Goal: Information Seeking & Learning: Learn about a topic

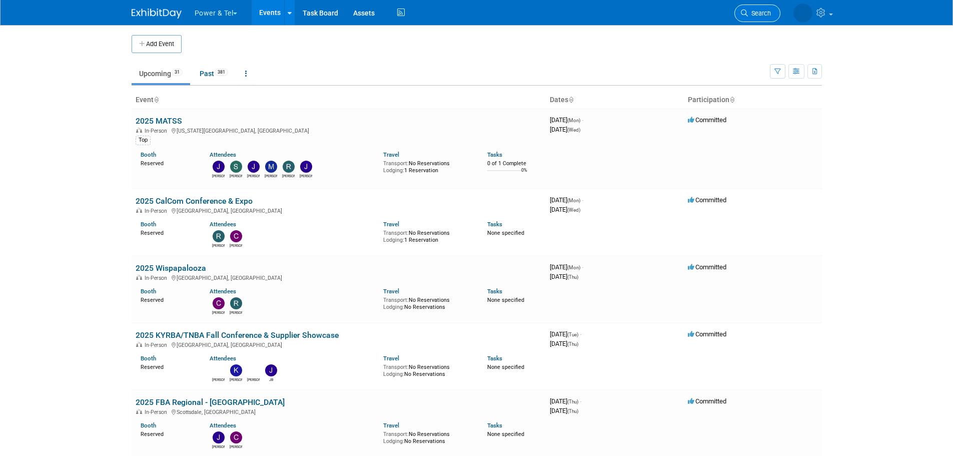
click at [763, 15] on span "Search" at bounding box center [759, 14] width 23 height 8
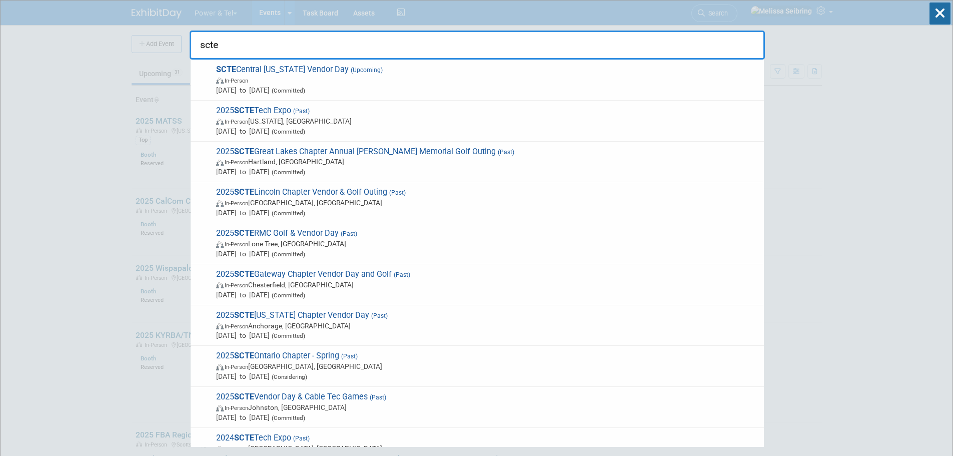
drag, startPoint x: 249, startPoint y: 46, endPoint x: 104, endPoint y: 29, distance: 145.5
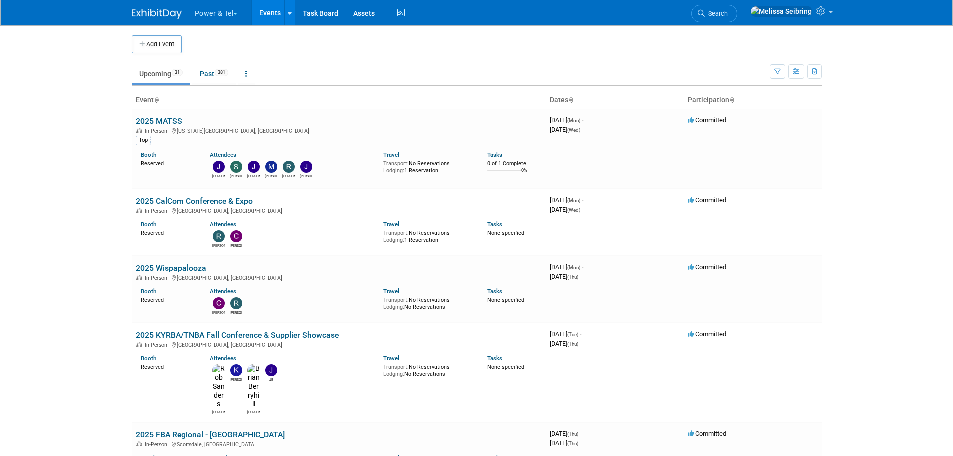
click at [728, 11] on span "Search" at bounding box center [716, 14] width 23 height 8
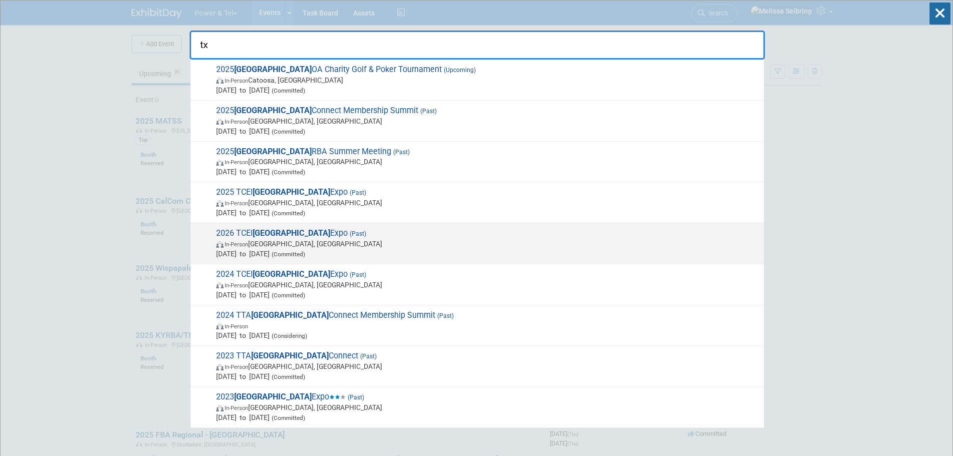
type input "tx"
click at [243, 231] on span "2026 TCEI TX Expo (Past) In-Person Belton, TX Mar 31, 2025 to Apr 2, 2025 (Comm…" at bounding box center [486, 243] width 546 height 31
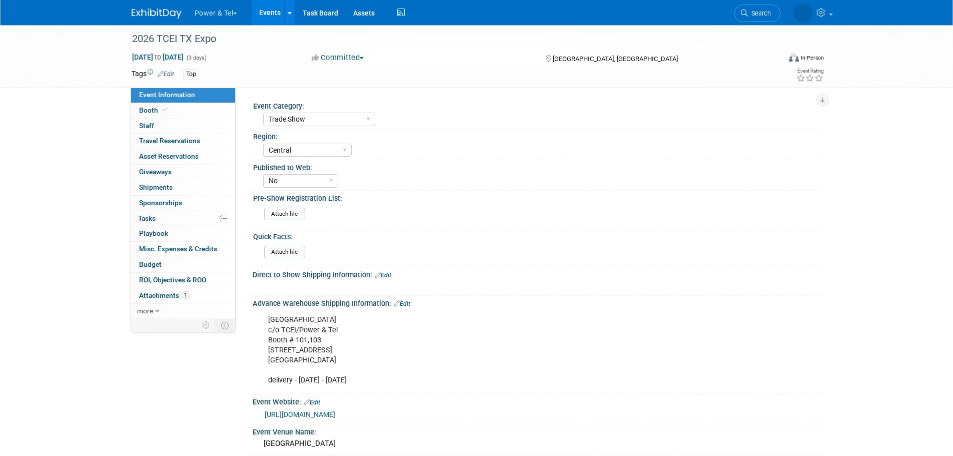
select select "Trade Show"
select select "Central"
select select "No"
click at [163, 56] on span "[DATE] to [DATE]" at bounding box center [158, 57] width 53 height 9
select select "2"
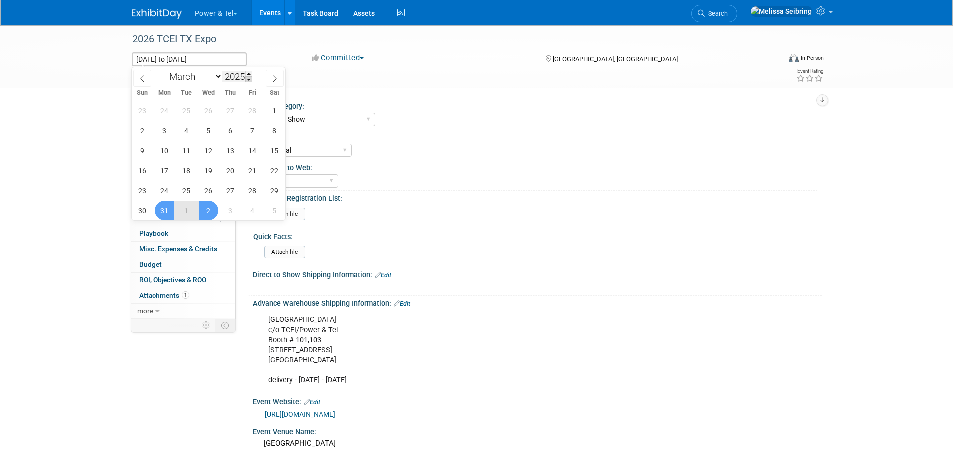
click at [249, 79] on span at bounding box center [248, 79] width 7 height 6
click at [252, 73] on span at bounding box center [248, 74] width 7 height 6
type input "2026"
click at [433, 126] on div "Trade Show P&T Hosted Event Export/Canada Outing Only" at bounding box center [540, 118] width 554 height 16
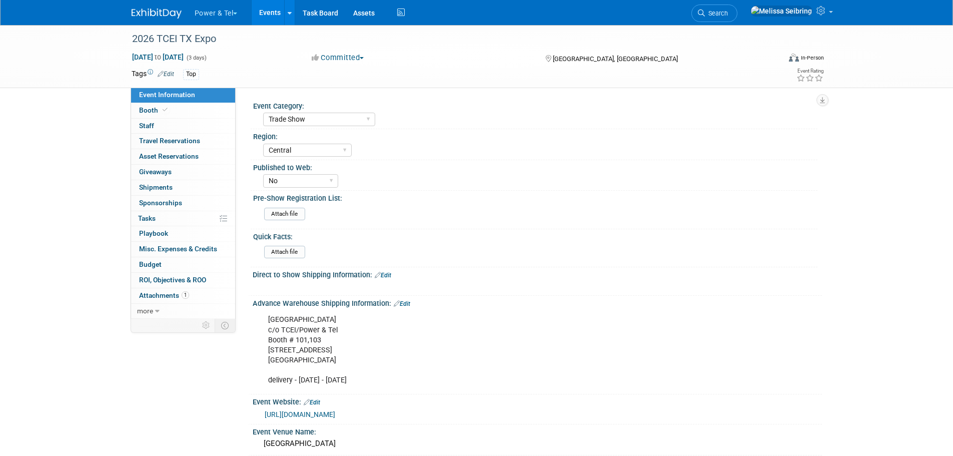
click at [207, 58] on span "(3 days)" at bounding box center [196, 58] width 21 height 7
click at [184, 57] on span "Mar 31, 2025 to Apr 2, 2025" at bounding box center [158, 57] width 53 height 9
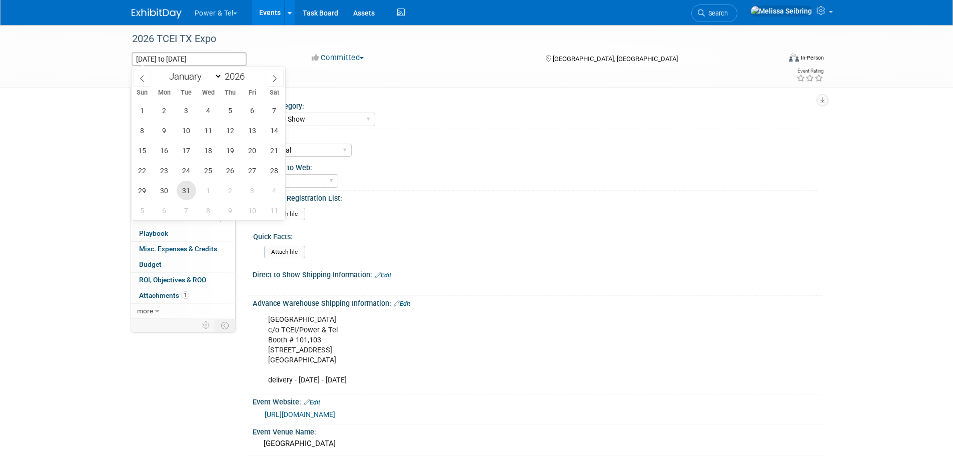
click at [183, 191] on span "31" at bounding box center [187, 191] width 20 height 20
type input "Mar 31, 2026"
click at [234, 192] on span "2" at bounding box center [231, 191] width 20 height 20
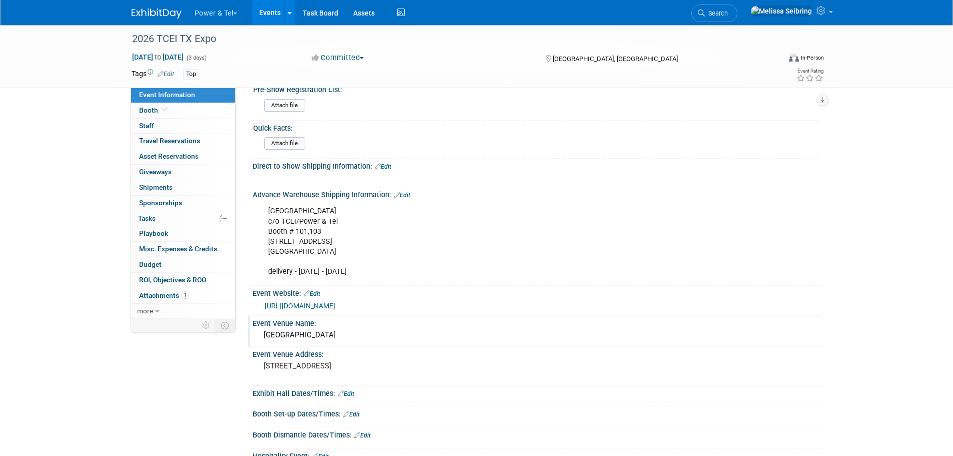
scroll to position [150, 0]
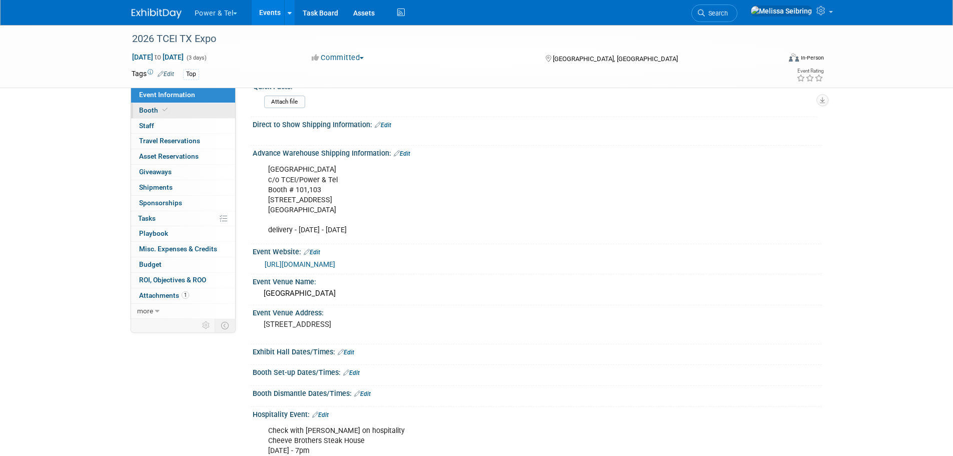
drag, startPoint x: 159, startPoint y: 110, endPoint x: 179, endPoint y: 113, distance: 20.2
click at [159, 110] on span "Booth" at bounding box center [154, 110] width 31 height 8
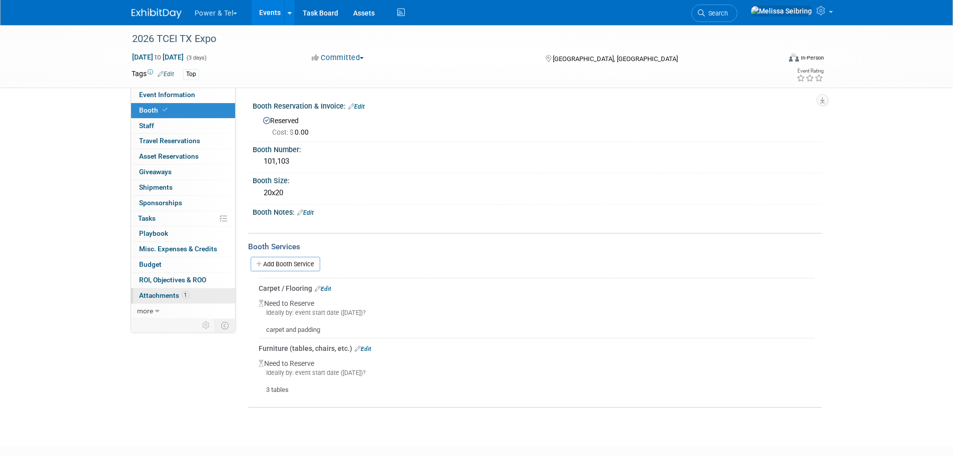
click at [156, 297] on span "Attachments 1" at bounding box center [164, 295] width 50 height 8
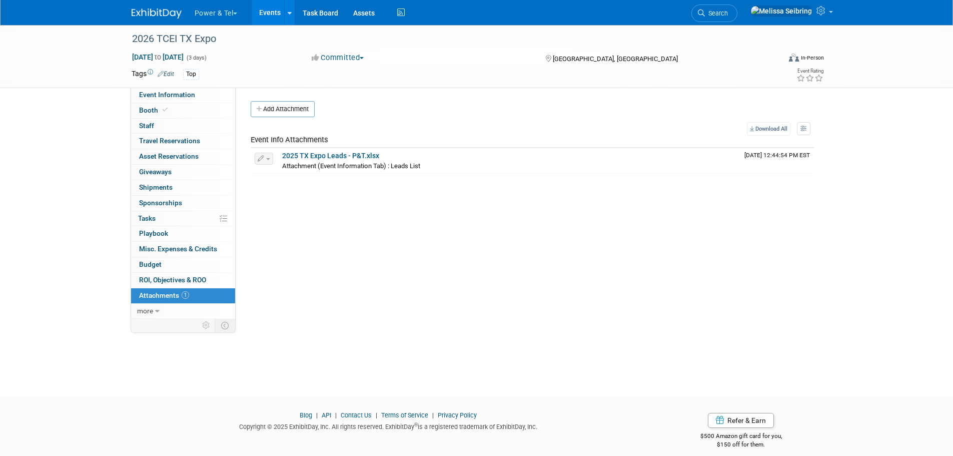
click at [81, 49] on div "2026 TCEI TX Expo Mar 31, 2026 to Apr 2, 2026 (3 days) Mar 31, 2026 to Apr 2, 2…" at bounding box center [476, 56] width 953 height 63
click at [728, 16] on span "Search" at bounding box center [716, 14] width 23 height 8
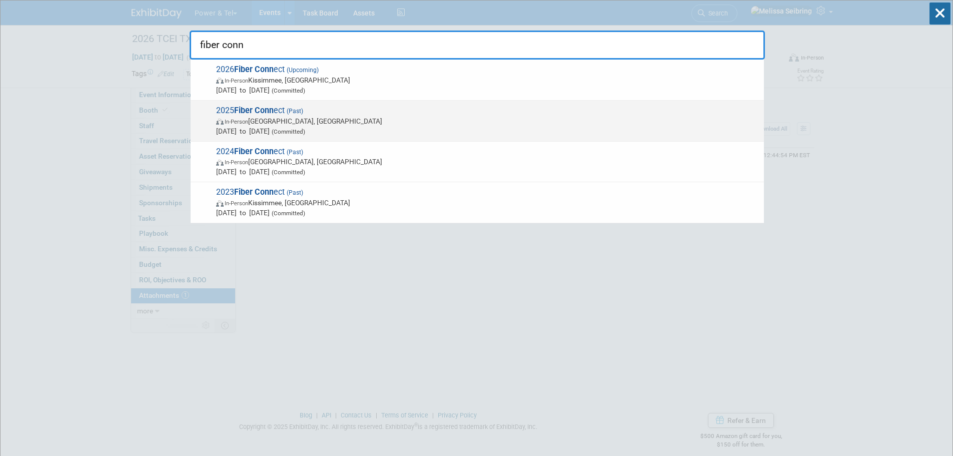
type input "fiber conn"
click at [256, 110] on strong "Fiber Conn" at bounding box center [254, 111] width 40 height 10
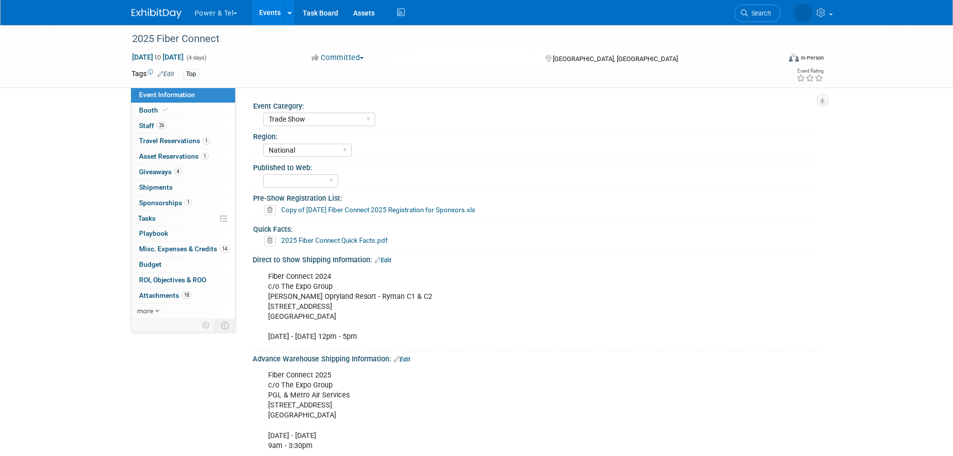
select select "Trade Show"
select select "National"
click at [151, 123] on span "Staff 26" at bounding box center [153, 126] width 28 height 8
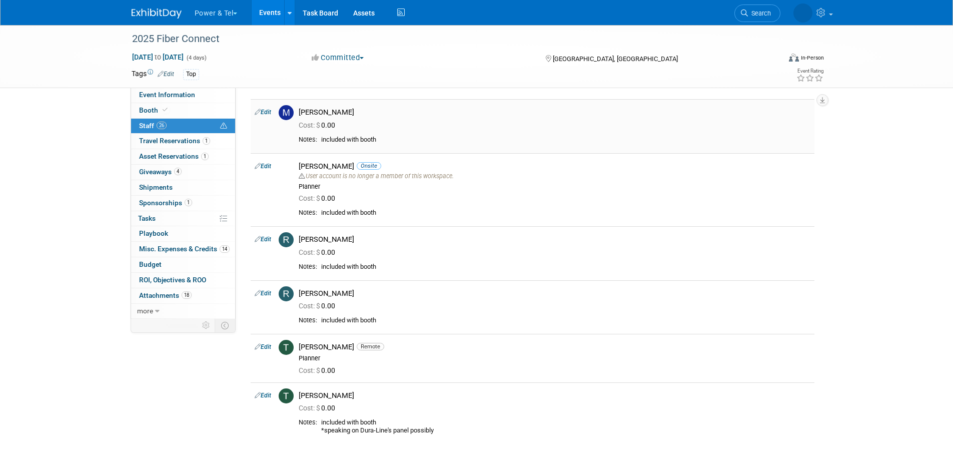
scroll to position [1300, 0]
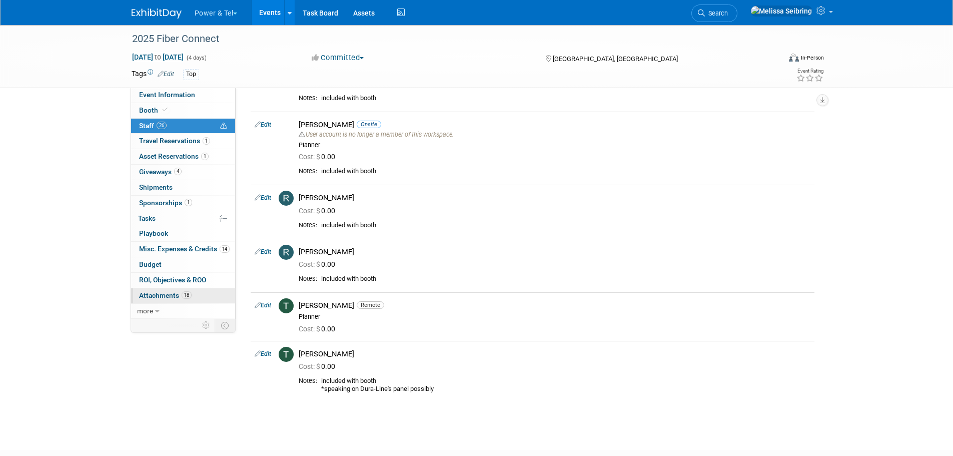
click at [176, 296] on span "Attachments 18" at bounding box center [165, 295] width 53 height 8
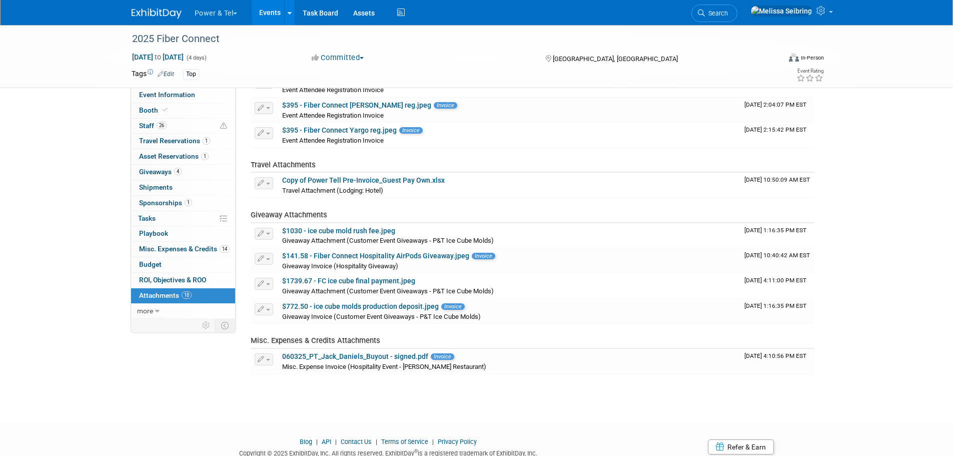
scroll to position [400, 0]
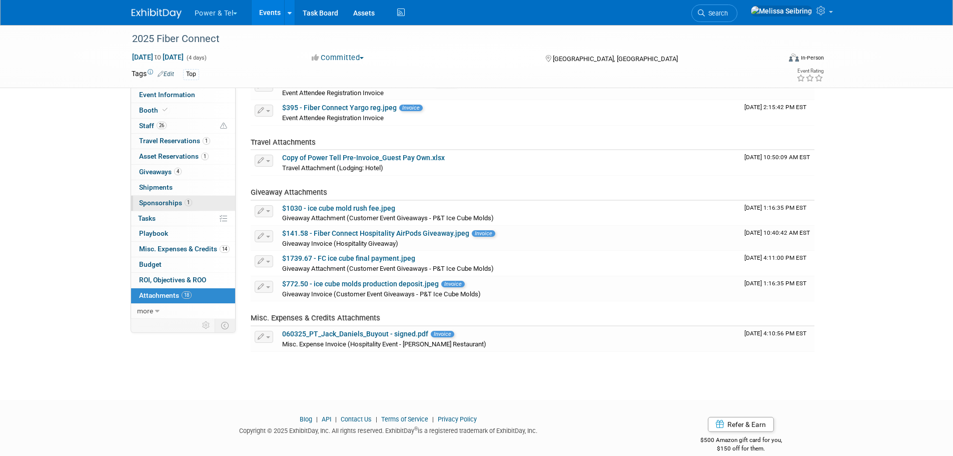
click at [168, 204] on span "Sponsorships 1" at bounding box center [165, 203] width 53 height 8
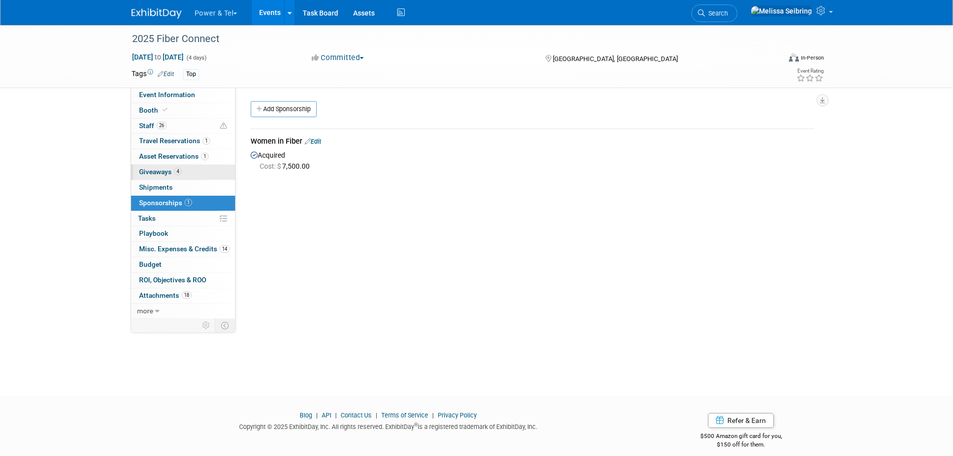
click at [158, 171] on span "Giveaways 4" at bounding box center [160, 172] width 43 height 8
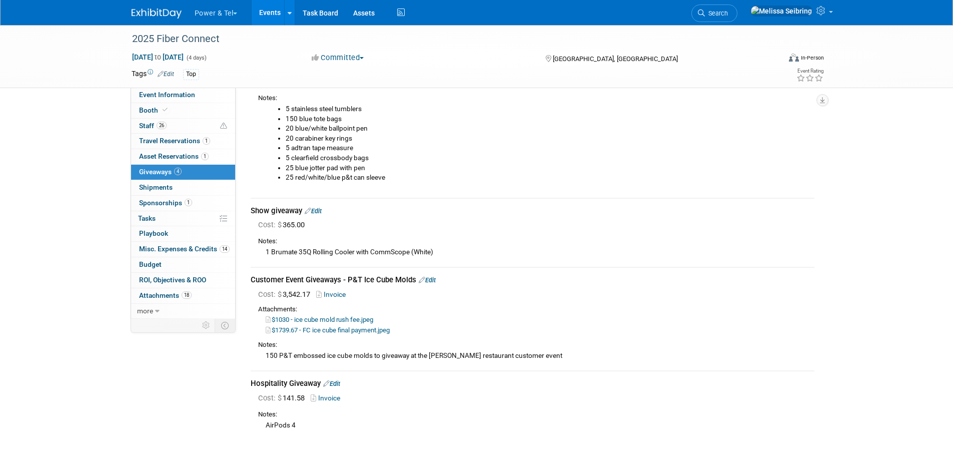
scroll to position [100, 0]
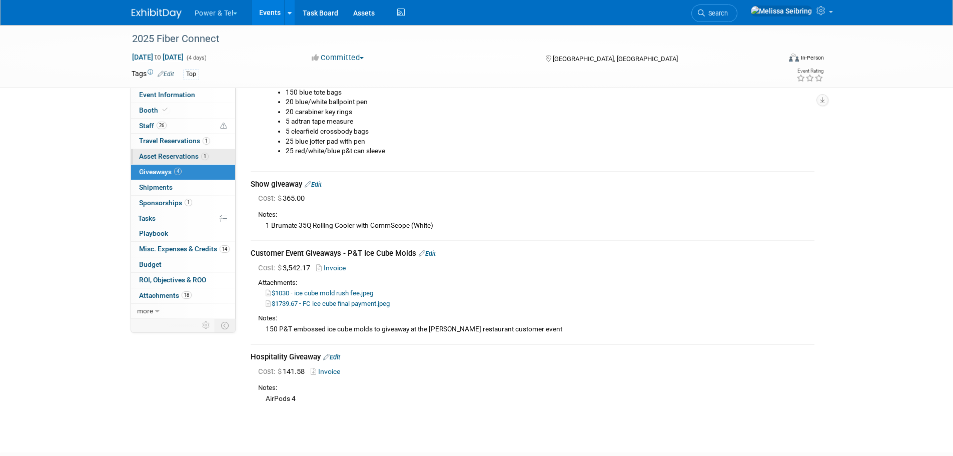
click at [170, 158] on span "Asset Reservations 1" at bounding box center [174, 156] width 70 height 8
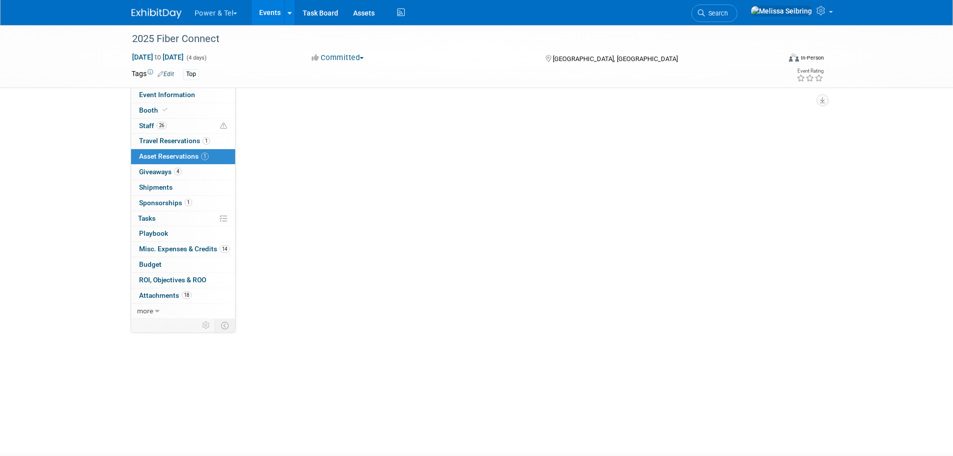
scroll to position [0, 0]
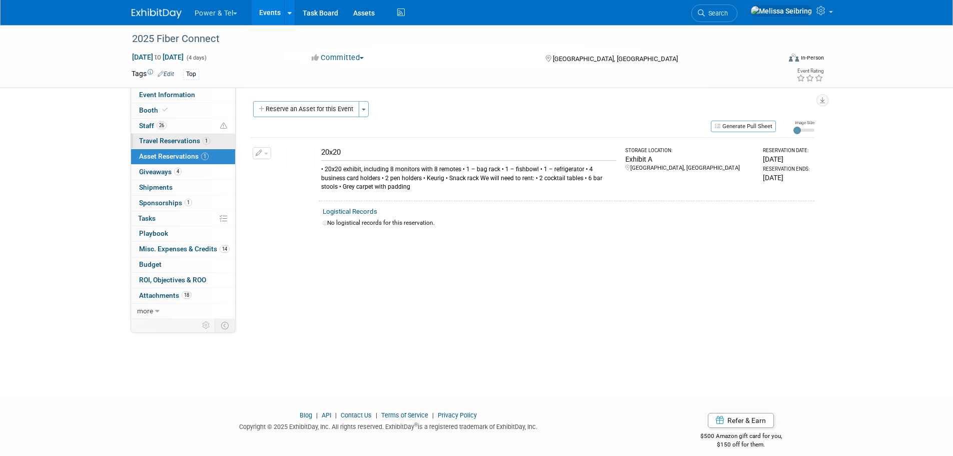
click at [166, 142] on span "Travel Reservations 1" at bounding box center [174, 141] width 71 height 8
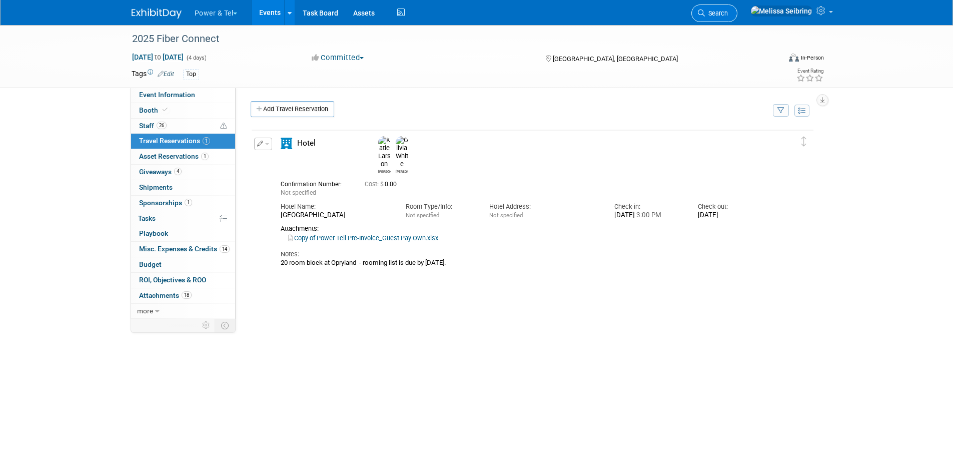
click at [728, 10] on span "Search" at bounding box center [716, 14] width 23 height 8
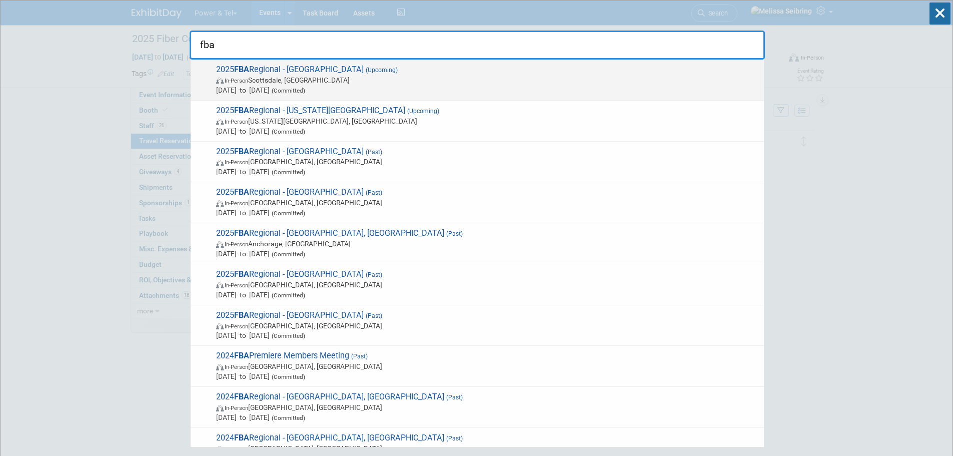
type input "fba"
click at [311, 67] on span "2025 FBA Regional - Scottsdale (Upcoming) In-Person Scottsdale, AZ Oct 16, 2025…" at bounding box center [486, 80] width 546 height 31
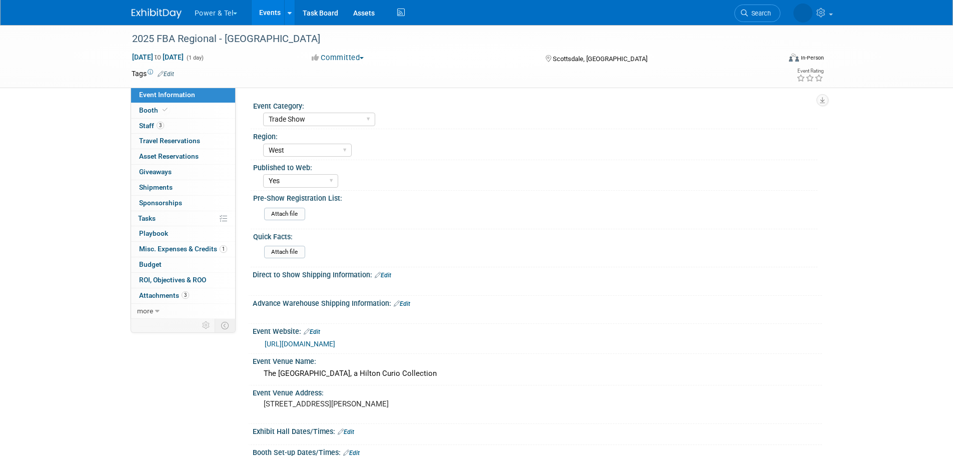
select select "Trade Show"
select select "West"
select select "Yes"
drag, startPoint x: 145, startPoint y: 125, endPoint x: 154, endPoint y: 130, distance: 10.1
click at [145, 125] on span "Staff 3" at bounding box center [151, 126] width 25 height 8
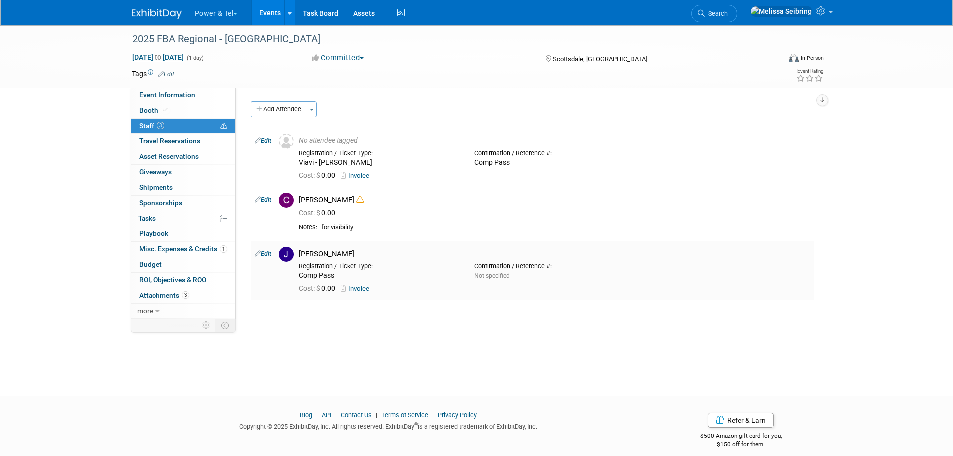
click at [363, 289] on link "Invoice" at bounding box center [357, 289] width 33 height 8
click at [180, 247] on span "Misc. Expenses & Credits 1" at bounding box center [183, 249] width 88 height 8
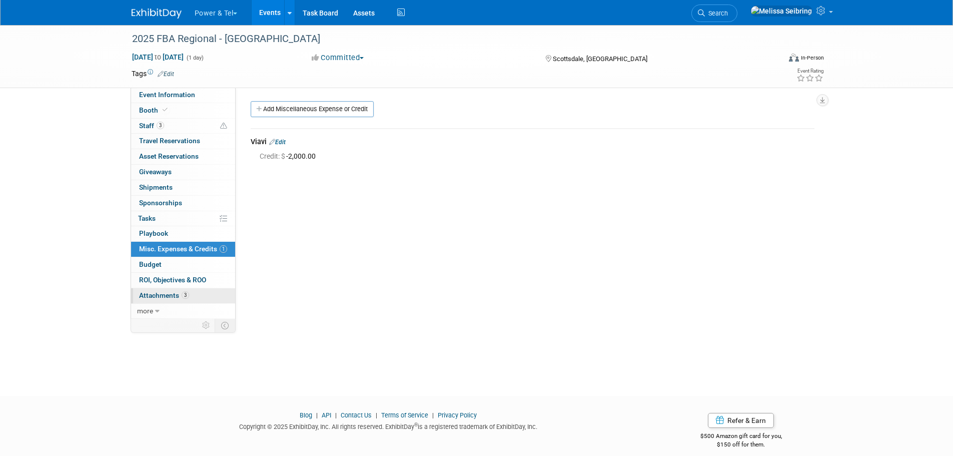
click at [159, 296] on span "Attachments 3" at bounding box center [164, 295] width 50 height 8
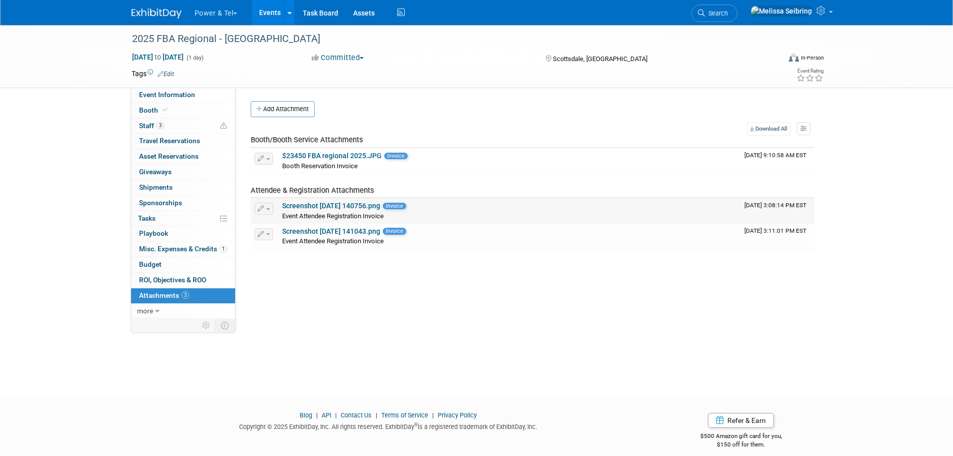
click at [338, 207] on link "Screenshot 2025-09-26 140756.png" at bounding box center [331, 206] width 98 height 8
click at [322, 208] on link "Screenshot 2025-09-26 140756.png" at bounding box center [331, 206] width 98 height 8
click at [737, 9] on link "Search" at bounding box center [714, 14] width 46 height 18
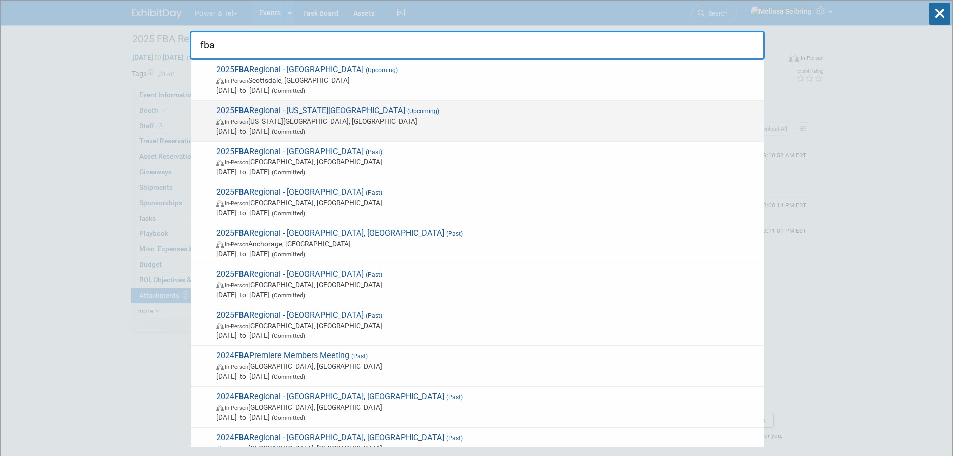
type input "fba"
click at [249, 114] on strong "FBA" at bounding box center [241, 111] width 15 height 10
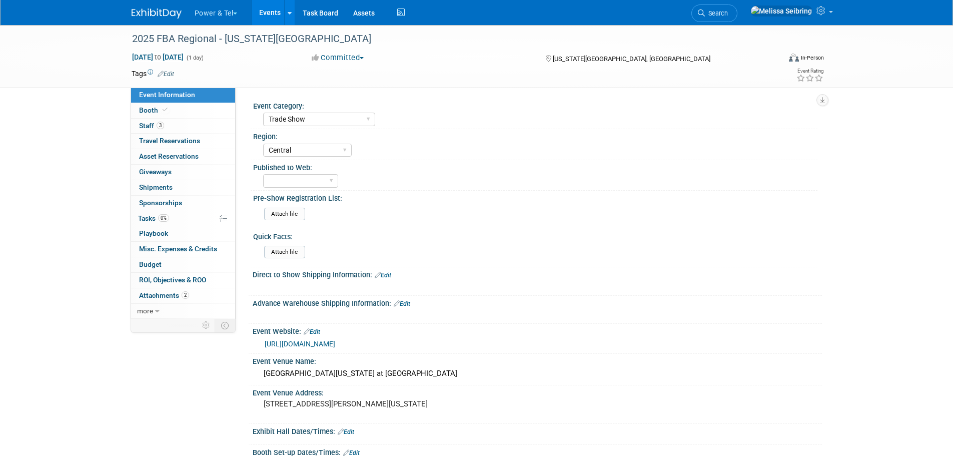
select select "Trade Show"
select select "Central"
click at [162, 294] on span "Attachments 2" at bounding box center [164, 295] width 50 height 8
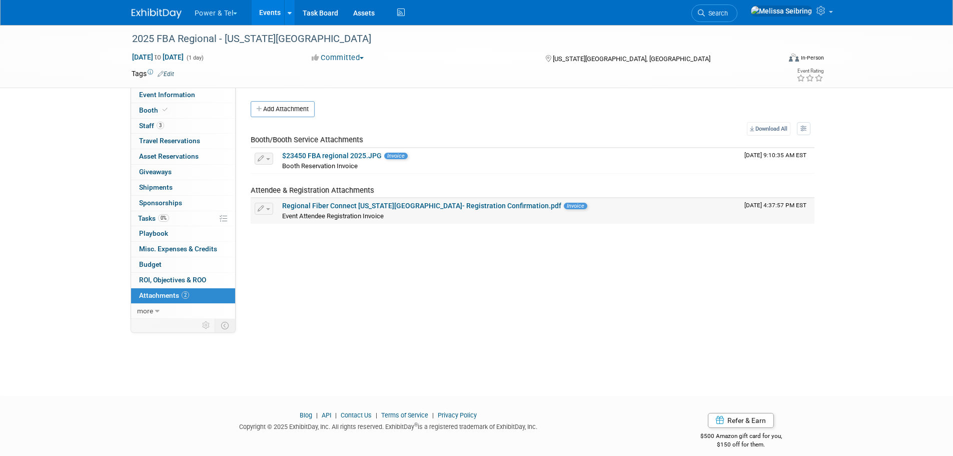
click at [386, 208] on link "Regional Fiber Connect Kansas City- Registration Confirmation.pdf" at bounding box center [421, 206] width 279 height 8
click at [705, 14] on icon at bounding box center [701, 13] width 7 height 7
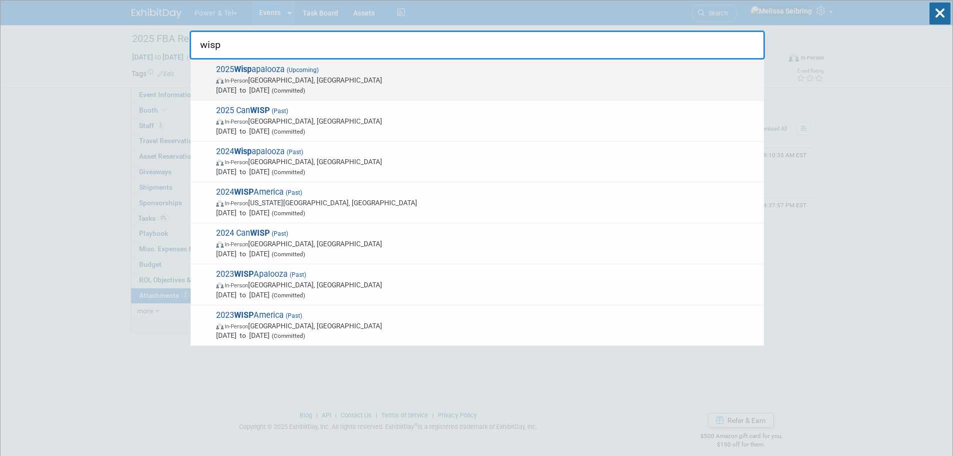
type input "wisp"
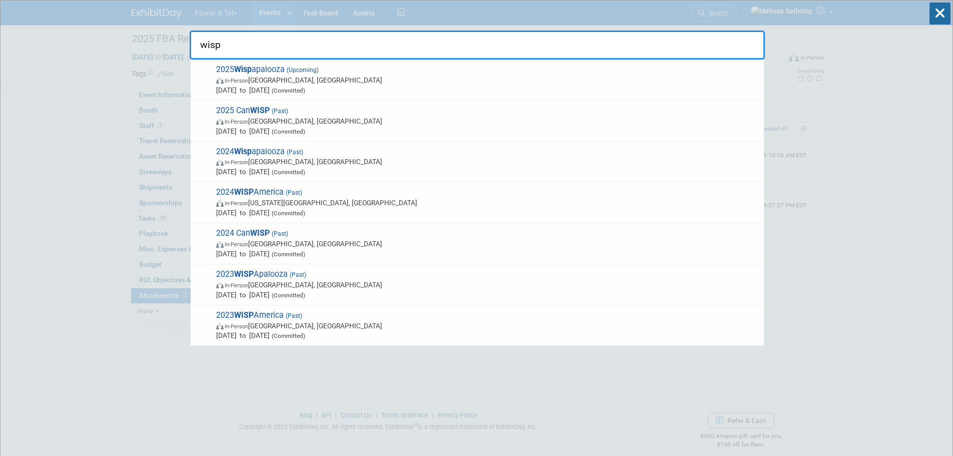
drag, startPoint x: 273, startPoint y: 71, endPoint x: 268, endPoint y: 71, distance: 5.0
click at [269, 71] on span "2025 Wisp apalooza (Upcoming) In-Person Las Vegas, NV Oct 13, 2025 to Oct 16, 2…" at bounding box center [486, 80] width 546 height 31
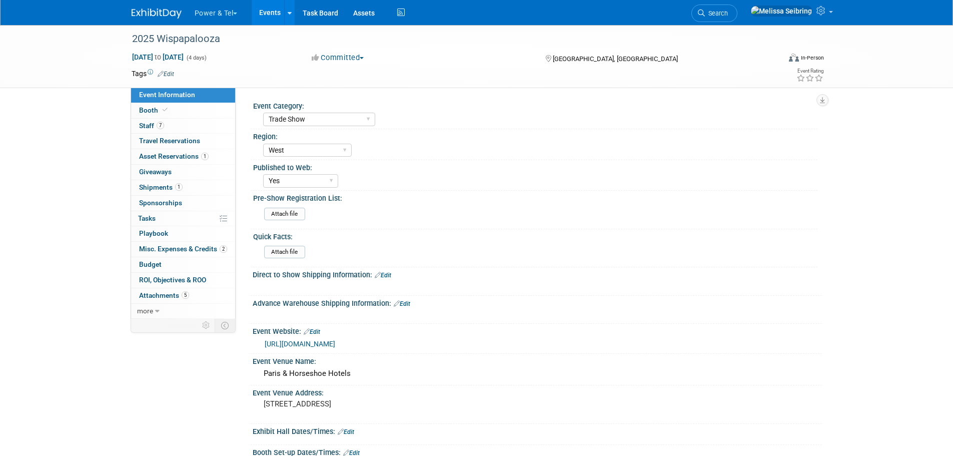
select select "Trade Show"
select select "West"
select select "Yes"
click at [146, 126] on span "Staff 7" at bounding box center [151, 126] width 25 height 8
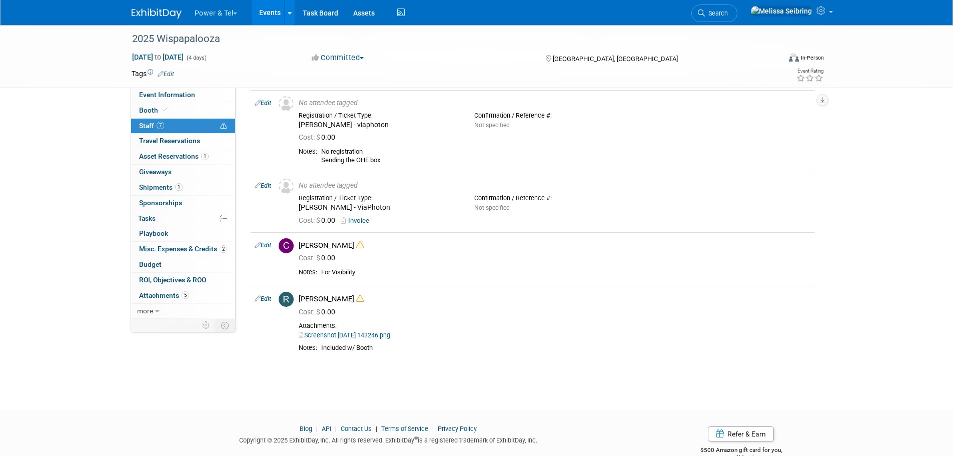
scroll to position [250, 0]
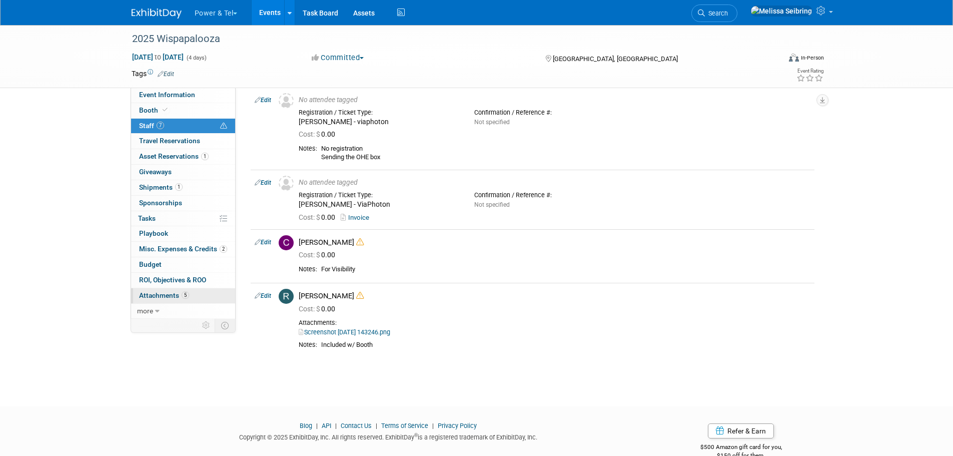
click at [170, 294] on span "Attachments 5" at bounding box center [164, 295] width 50 height 8
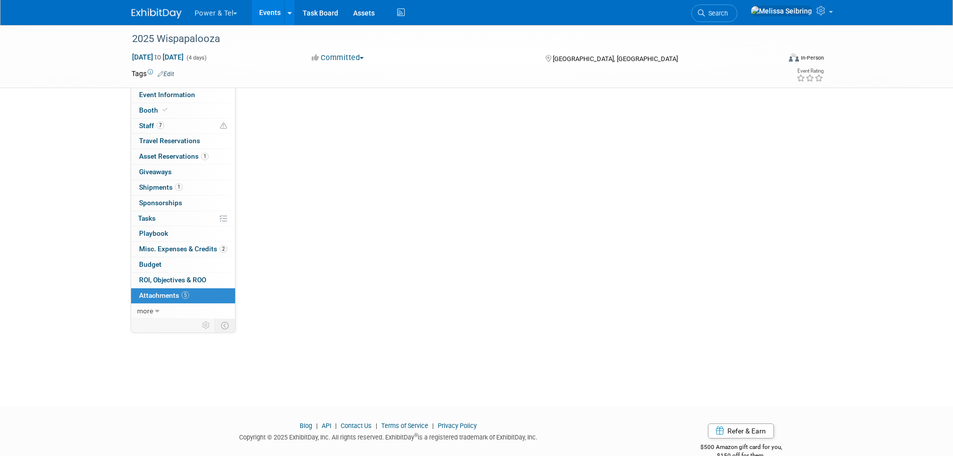
scroll to position [0, 0]
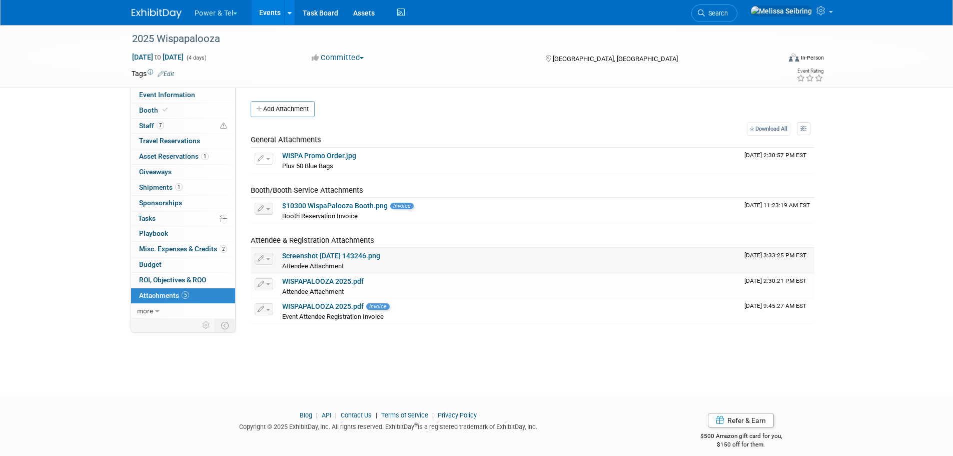
click at [328, 257] on link "Screenshot [DATE] 143246.png" at bounding box center [331, 256] width 98 height 8
click at [337, 282] on link "WISPAPALOOZA 2025.pdf" at bounding box center [323, 281] width 82 height 8
click at [303, 306] on link "WISPAPALOOZA 2025.pdf" at bounding box center [323, 306] width 82 height 8
click at [162, 95] on span "Event Information" at bounding box center [167, 95] width 56 height 8
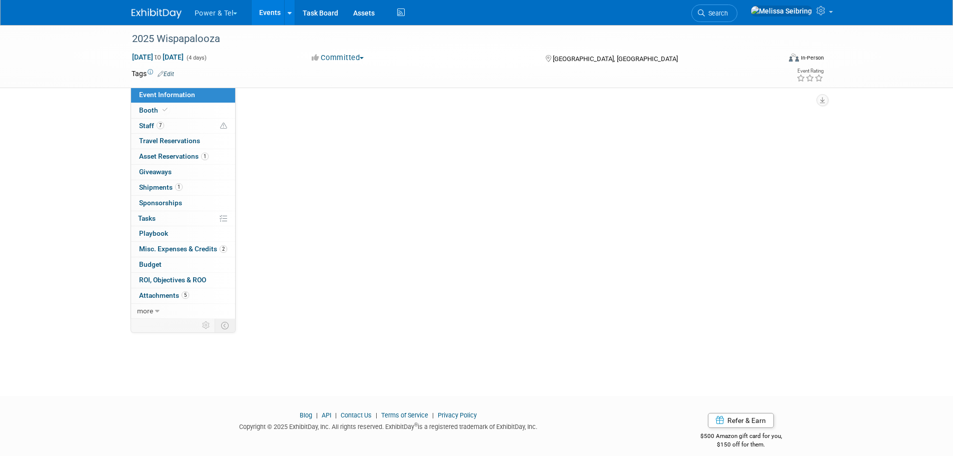
select select "Trade Show"
select select "West"
select select "Yes"
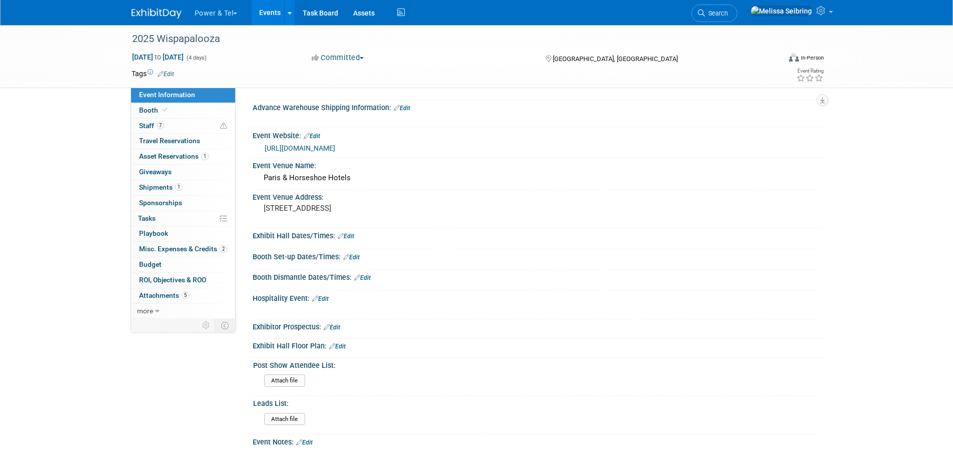
scroll to position [200, 0]
